Goal: Check status: Check status

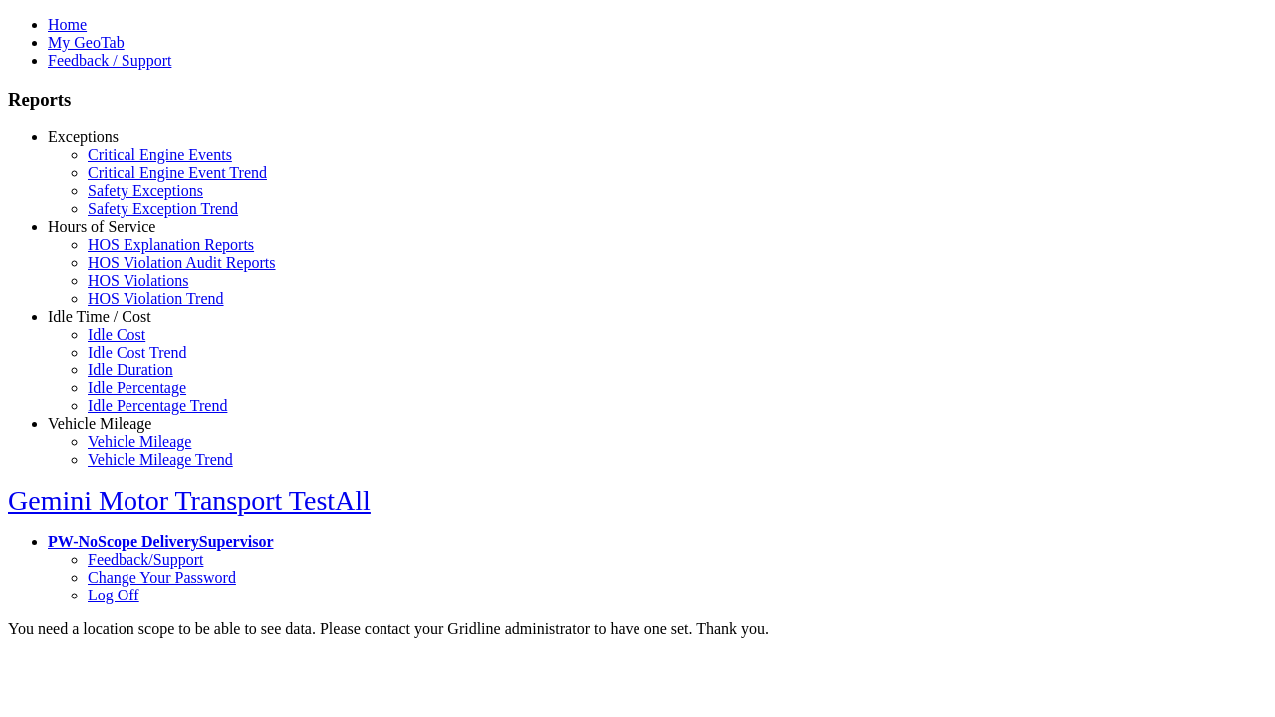
click at [115, 235] on link "Hours of Service" at bounding box center [102, 226] width 108 height 17
click at [129, 289] on link "HOS Violations" at bounding box center [138, 280] width 101 height 17
type input "*********"
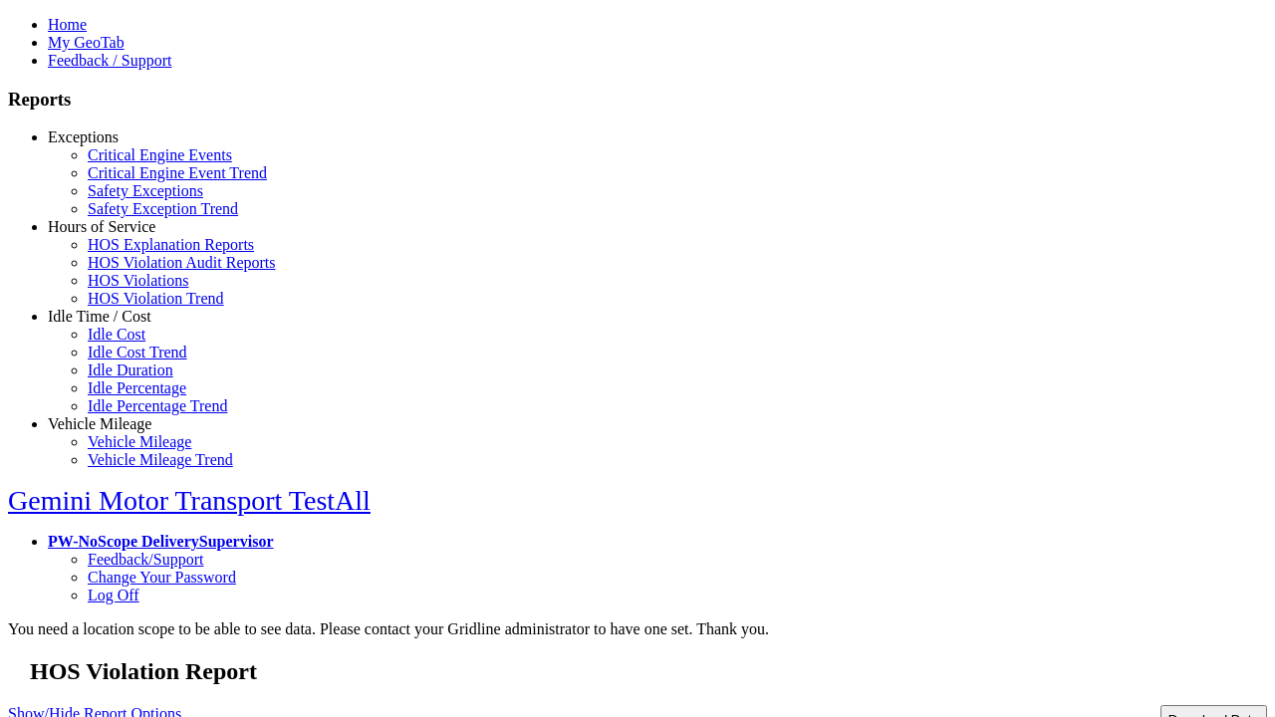
type input "**********"
